Goal: Task Accomplishment & Management: Manage account settings

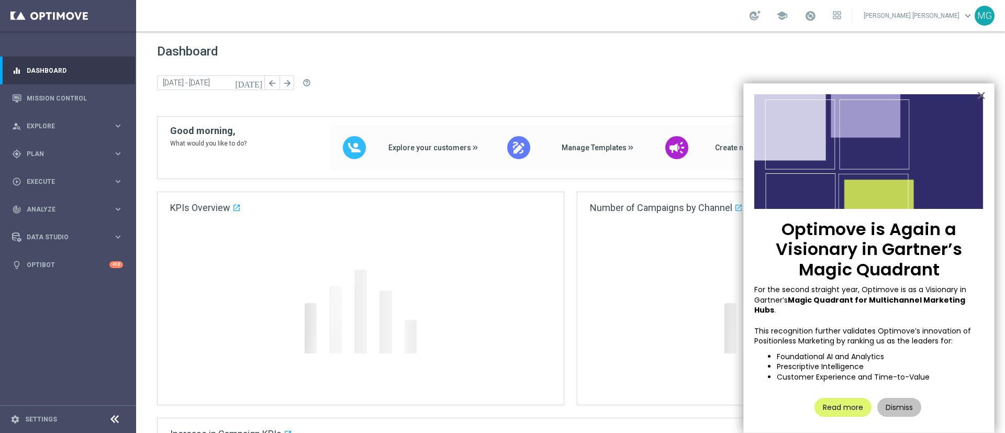
click at [664, 344] on div at bounding box center [780, 314] width 406 height 182
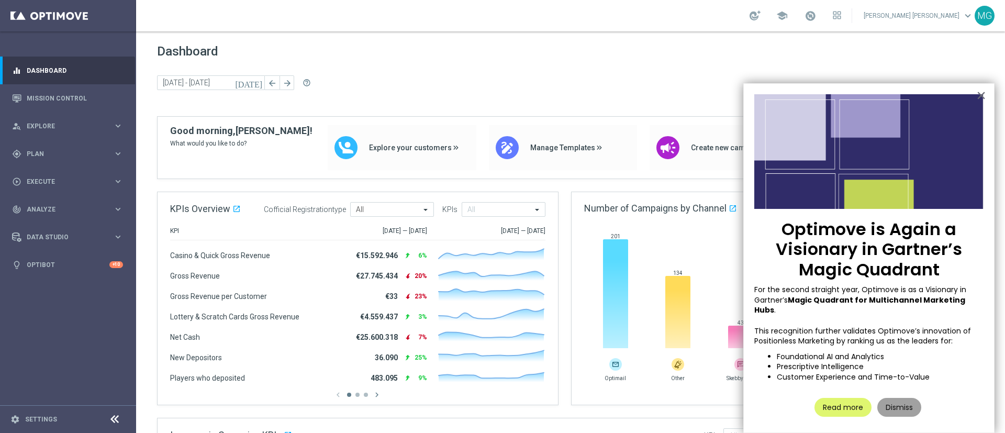
click at [895, 398] on button "Dismiss" at bounding box center [899, 407] width 44 height 19
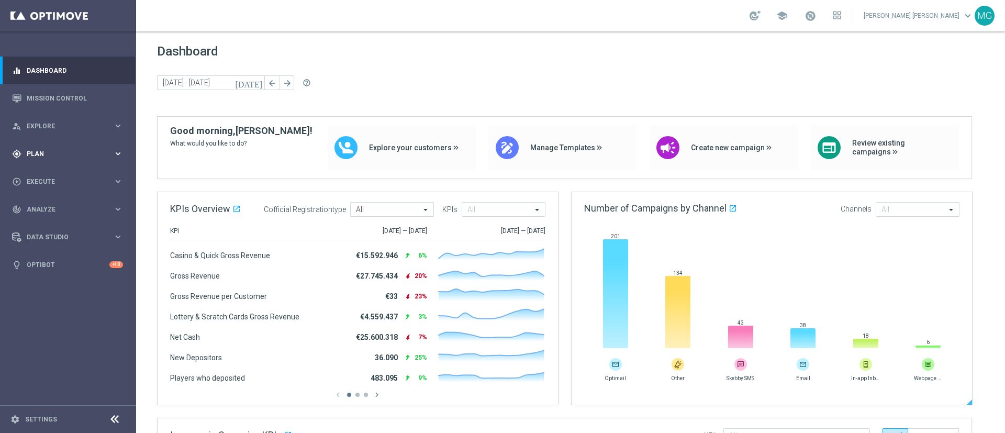
click at [34, 151] on span "Plan" at bounding box center [70, 154] width 86 height 6
click at [40, 173] on link "Target Groups" at bounding box center [68, 175] width 82 height 8
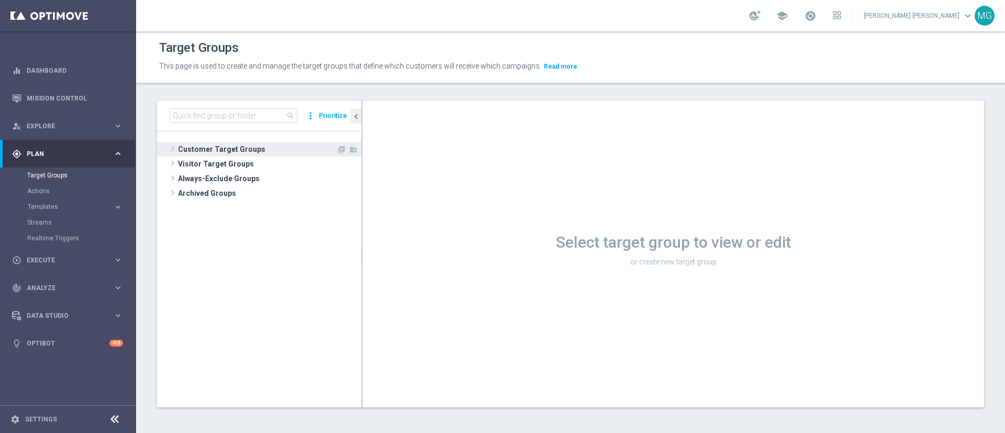
click at [206, 147] on span "Customer Target Groups" at bounding box center [257, 149] width 158 height 15
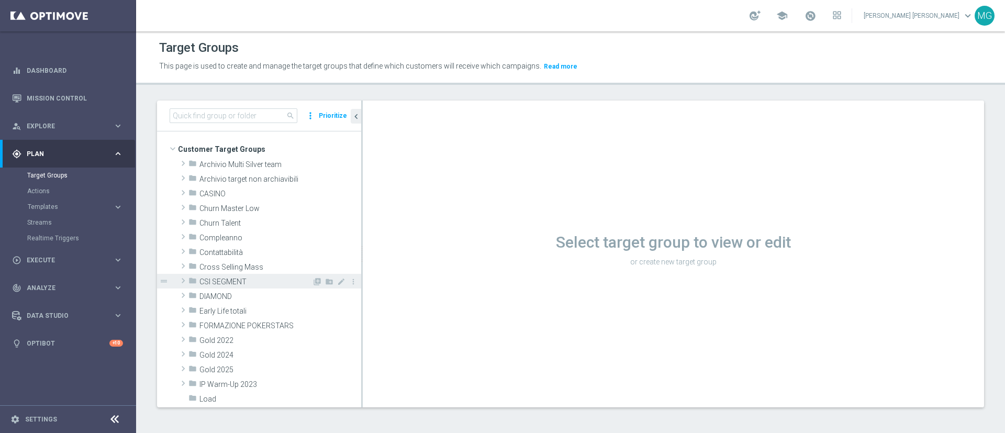
scroll to position [1, 0]
drag, startPoint x: 183, startPoint y: 251, endPoint x: 298, endPoint y: 265, distance: 116.0
click at [184, 251] on span at bounding box center [183, 250] width 10 height 13
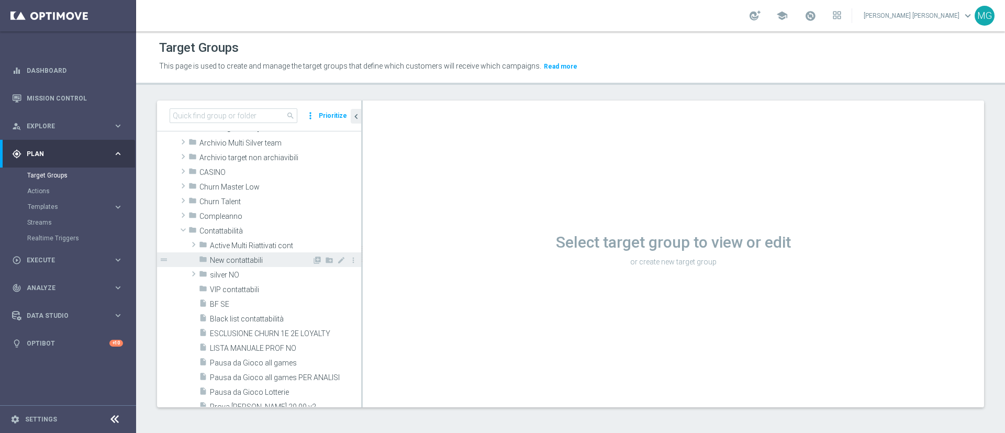
scroll to position [17, 0]
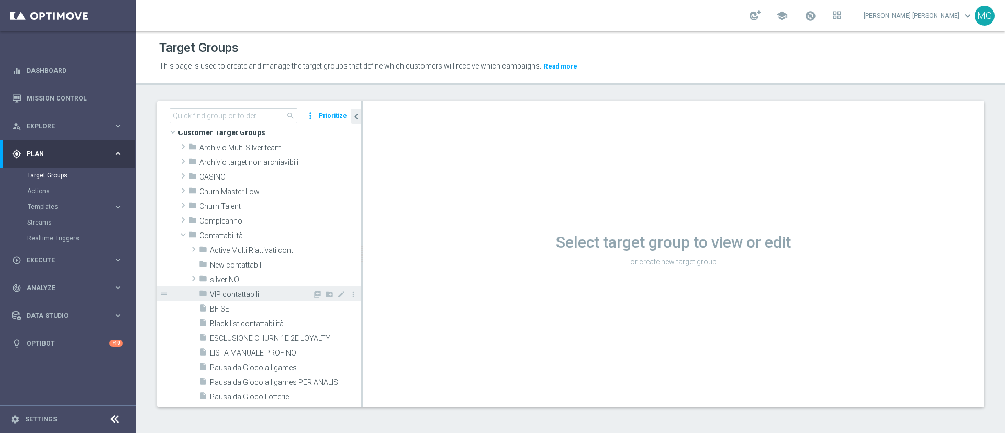
click at [194, 277] on span at bounding box center [193, 278] width 10 height 13
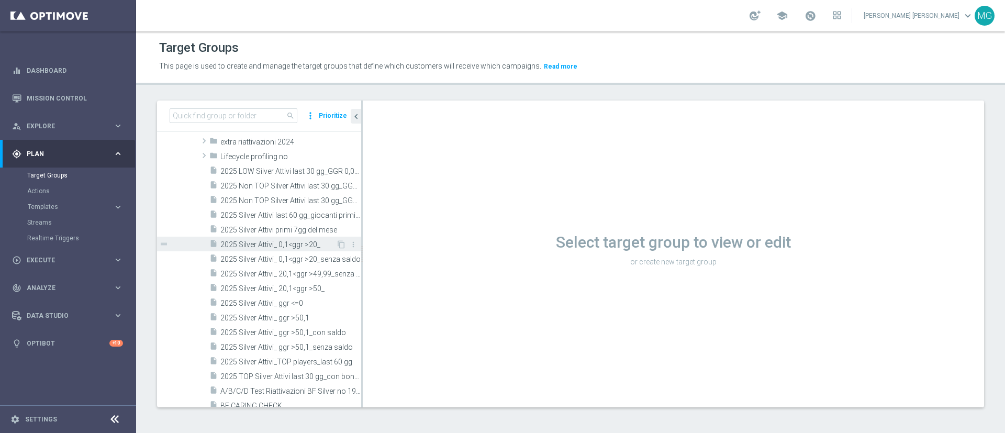
scroll to position [101, 0]
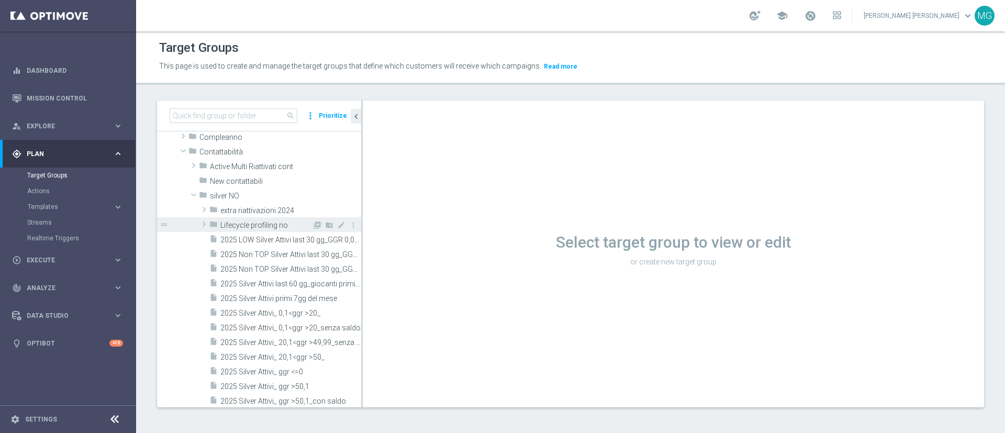
click at [205, 221] on span at bounding box center [204, 224] width 10 height 13
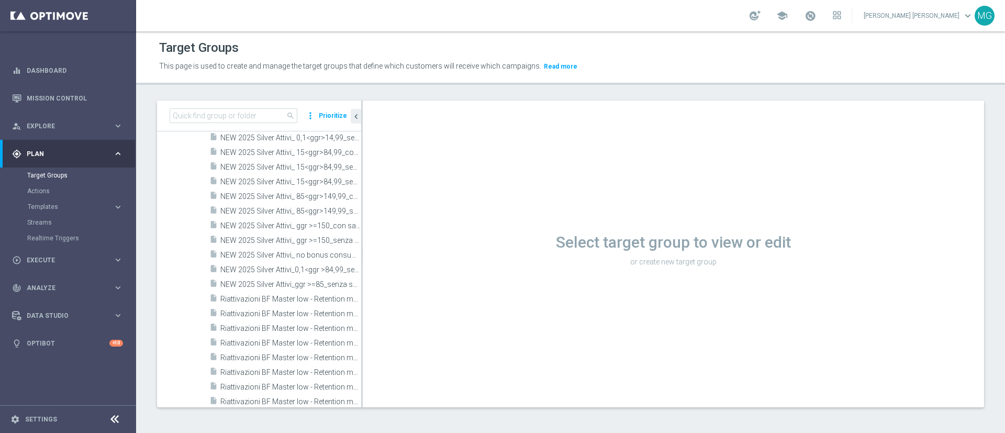
scroll to position [729, 0]
click at [274, 296] on span "Riattivazioni BF Master low - Retention mese 05.09" at bounding box center [278, 298] width 117 height 9
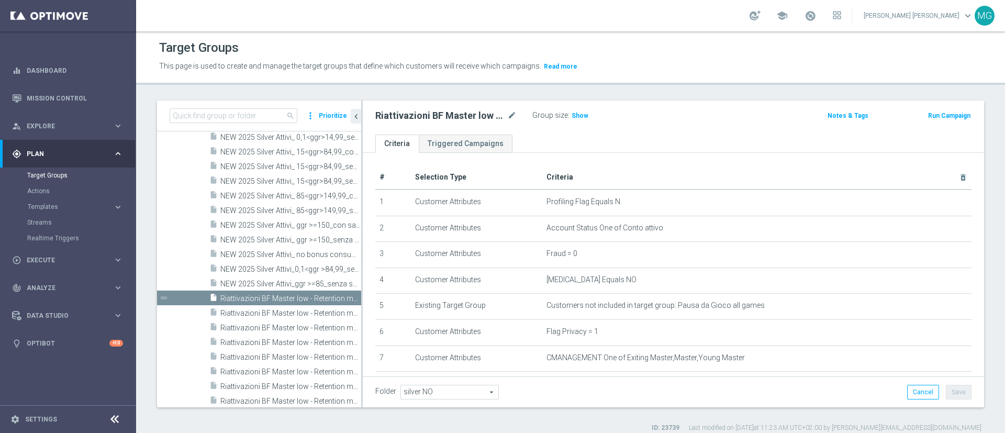
click at [362, 153] on as-split "search more_vert Prioritize Customer Target Groups library_add create_new_folder" at bounding box center [570, 254] width 827 height 307
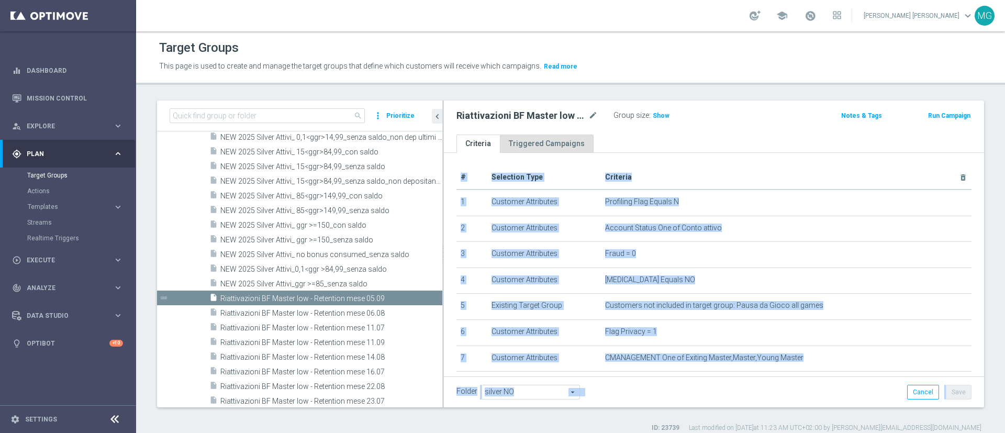
drag, startPoint x: 361, startPoint y: 154, endPoint x: 541, endPoint y: 143, distance: 179.9
click at [541, 143] on as-split "search more_vert Prioritize Customer Target Groups library_add create_new_folder" at bounding box center [570, 254] width 827 height 307
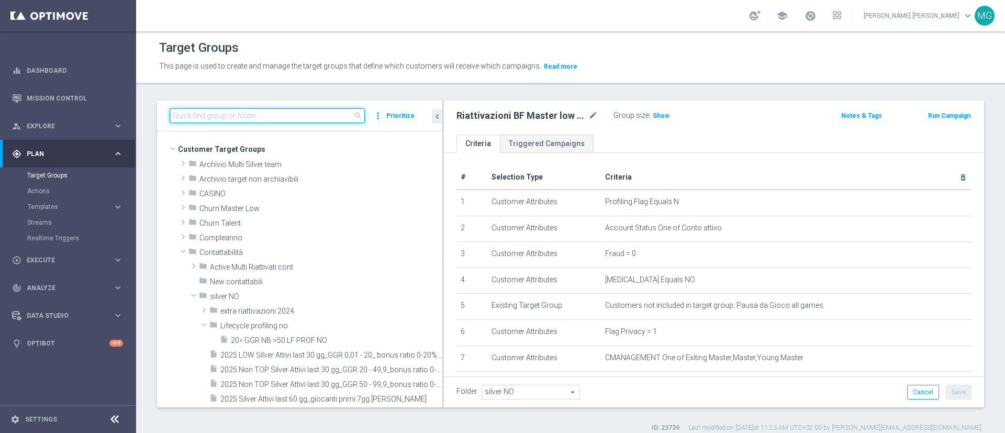
click at [290, 118] on input at bounding box center [267, 115] width 195 height 15
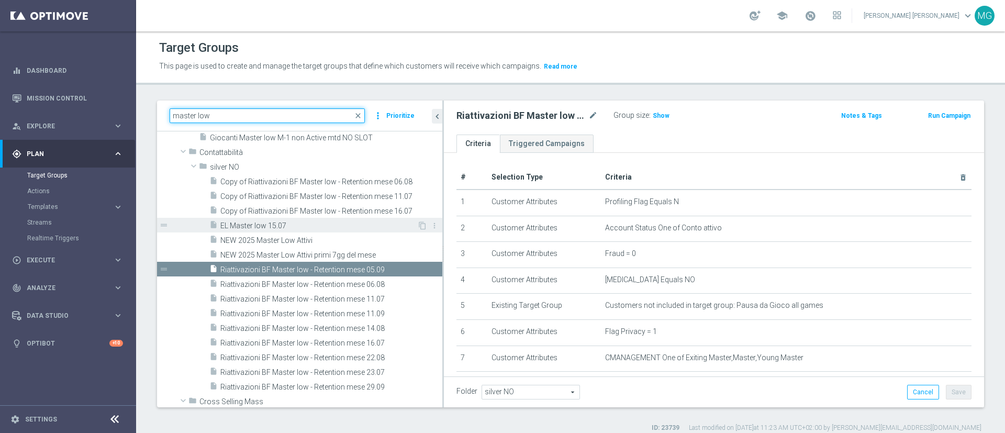
scroll to position [449, 0]
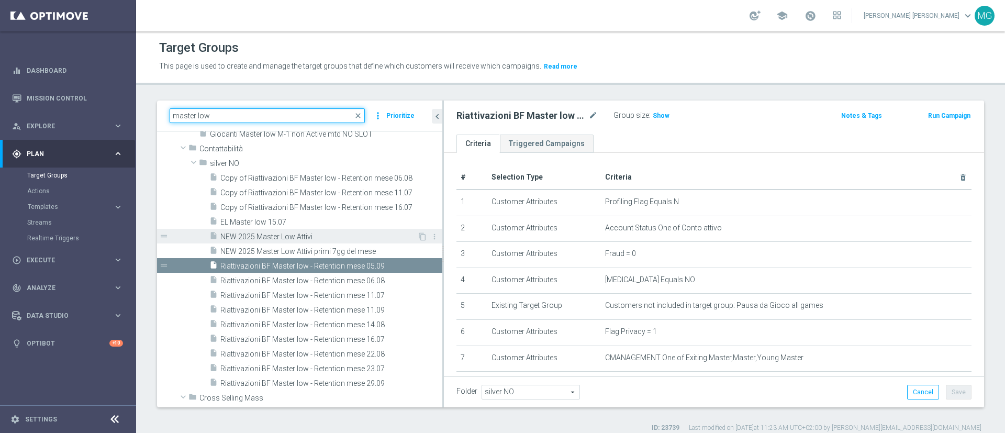
type input "master low"
click at [280, 237] on span "NEW 2025 Master Low Attivi" at bounding box center [318, 236] width 197 height 9
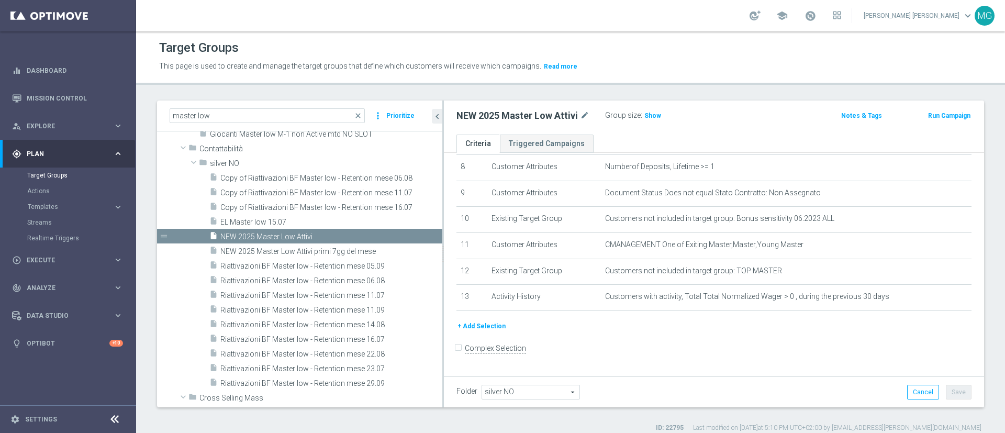
scroll to position [9, 0]
